Goal: Find specific page/section: Find specific page/section

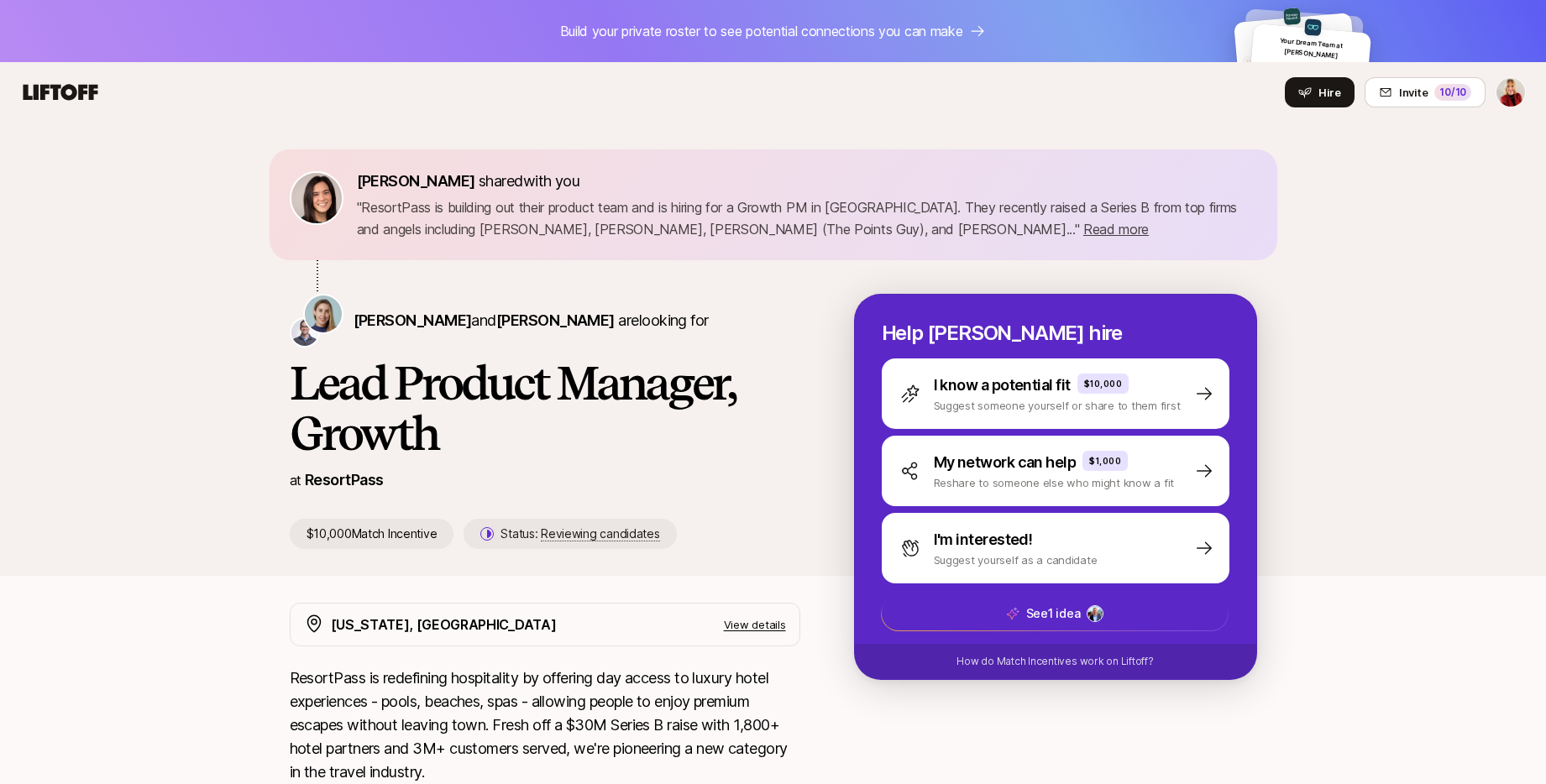
click at [95, 89] on icon at bounding box center [61, 93] width 81 height 24
click at [66, 90] on icon at bounding box center [61, 92] width 75 height 16
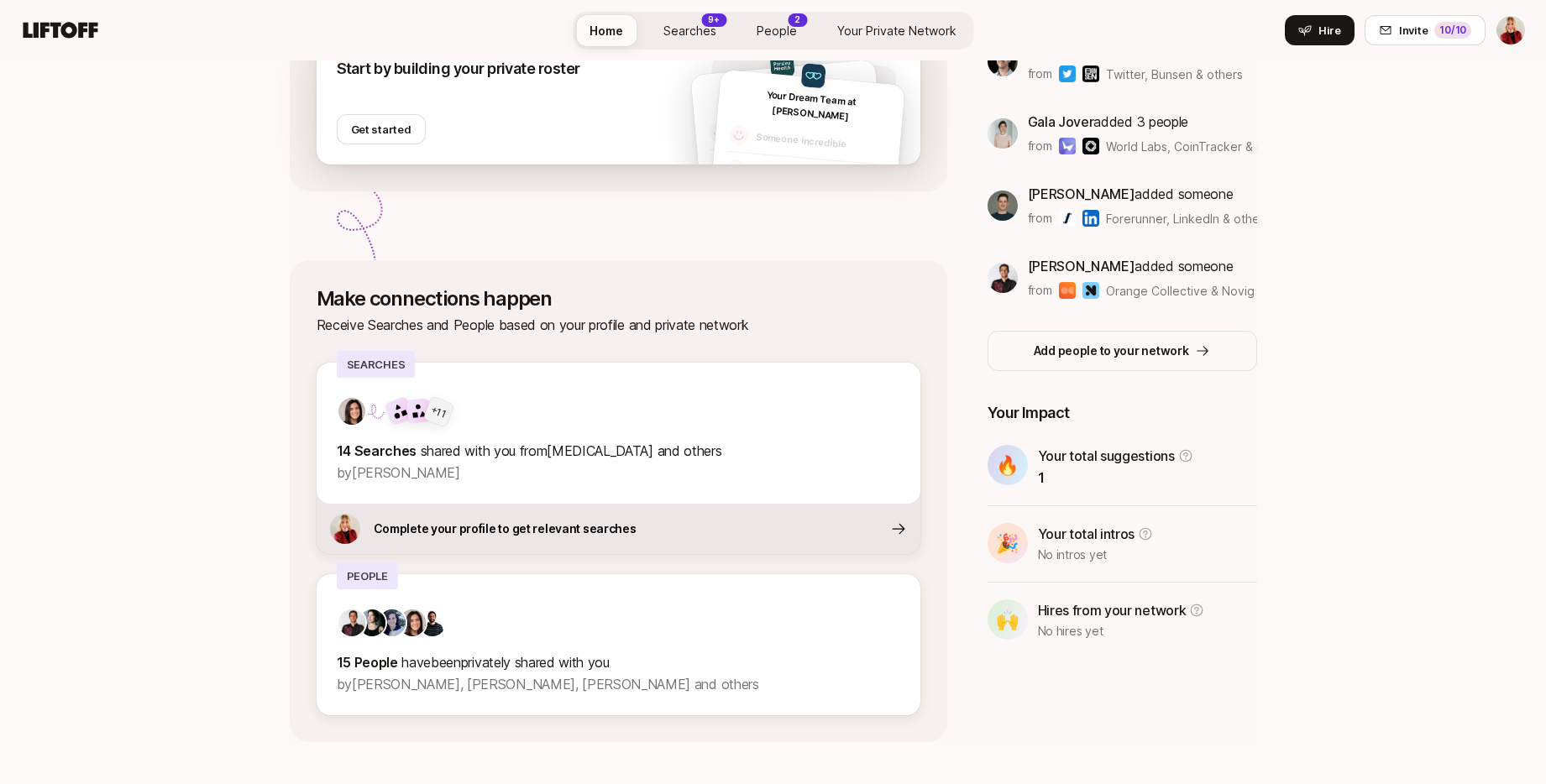
scroll to position [435, 0]
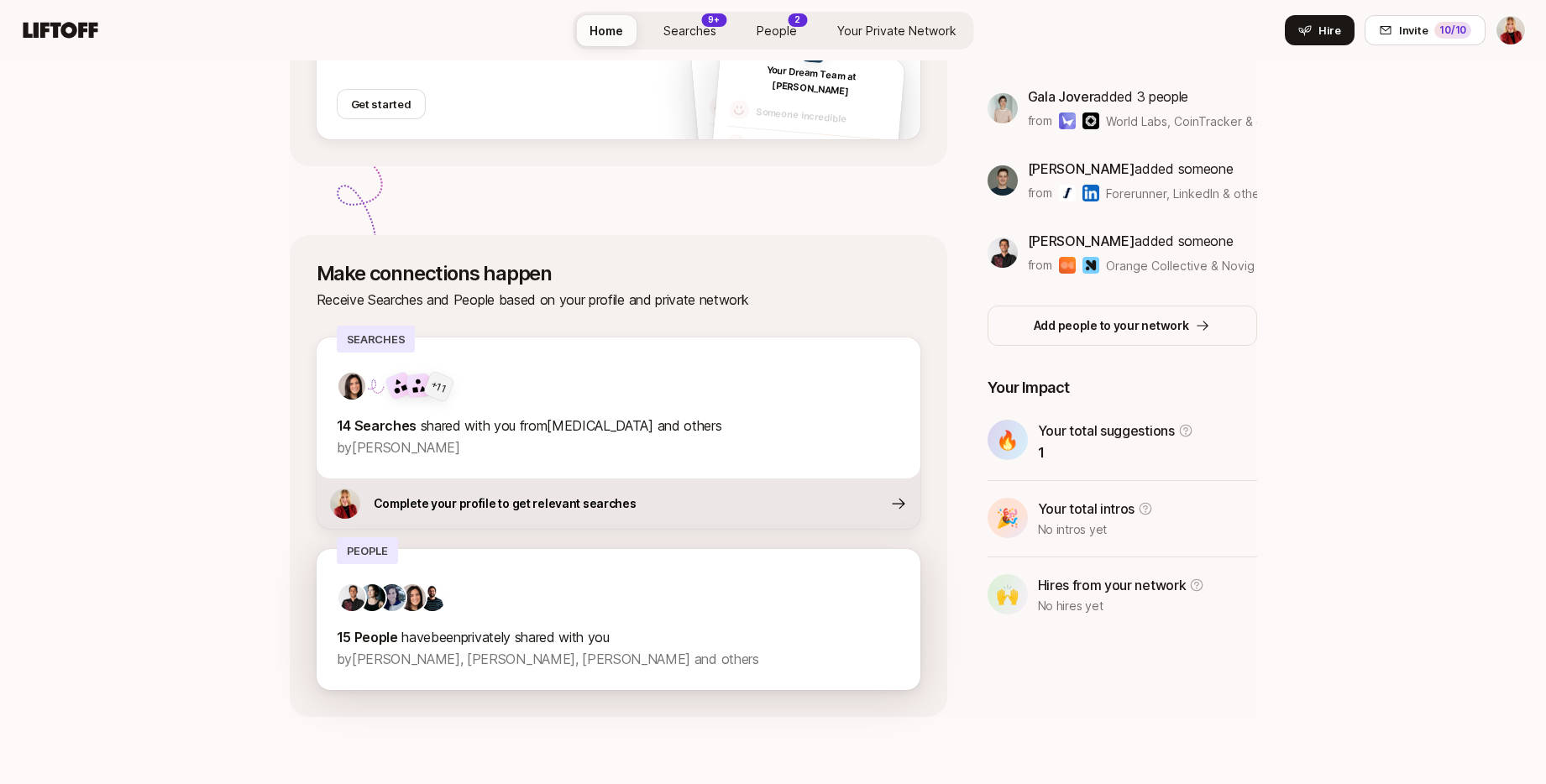
click at [725, 644] on p "15 People have been privately shared with you" at bounding box center [618, 637] width 563 height 22
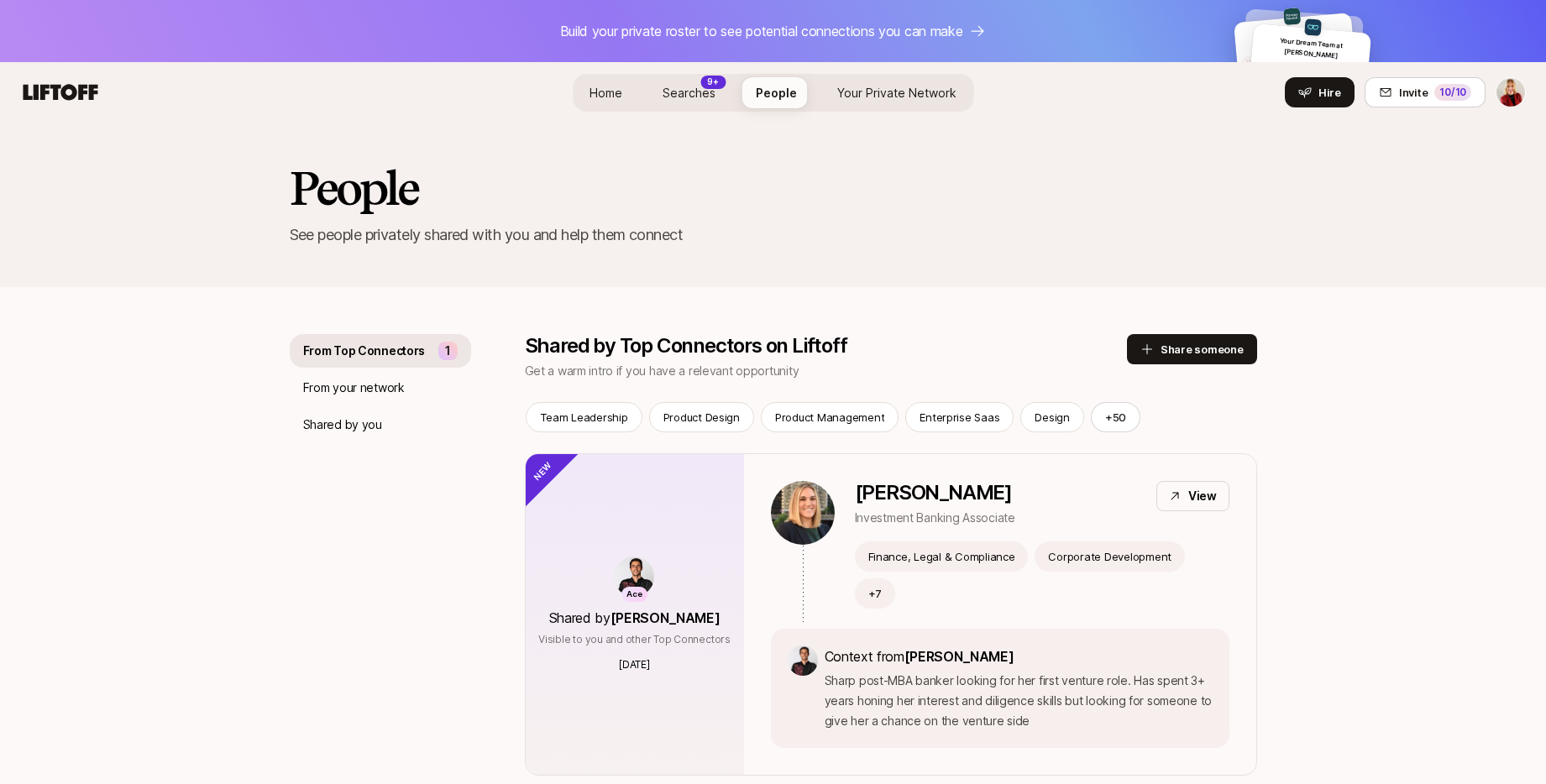
click at [687, 99] on span "Searches" at bounding box center [689, 93] width 53 height 18
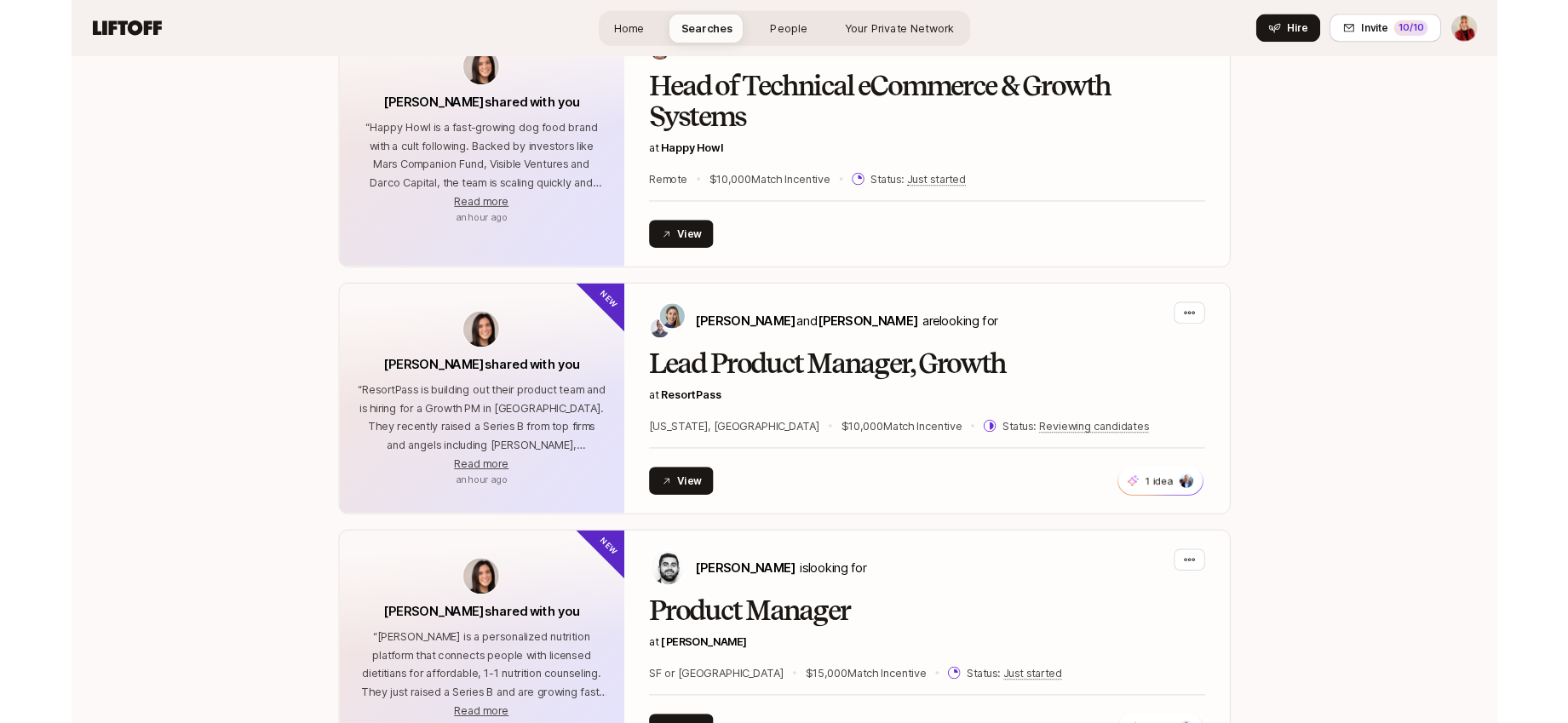
scroll to position [2428, 0]
